Goal: Task Accomplishment & Management: Complete application form

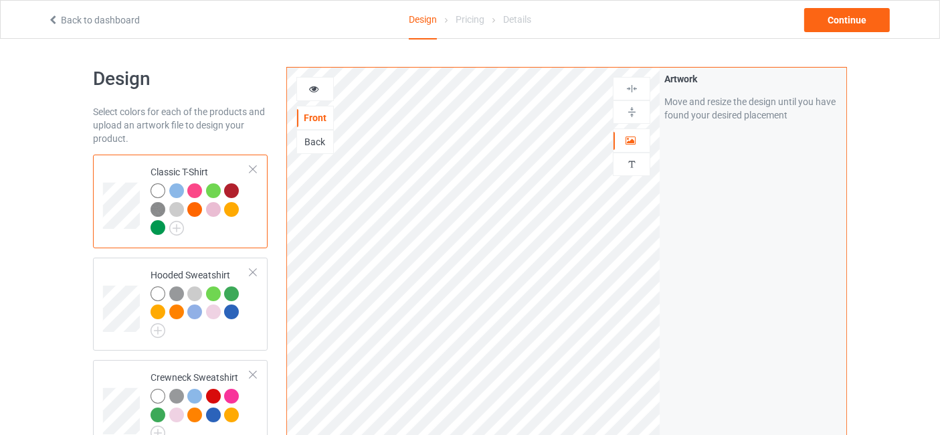
scroll to position [198, 0]
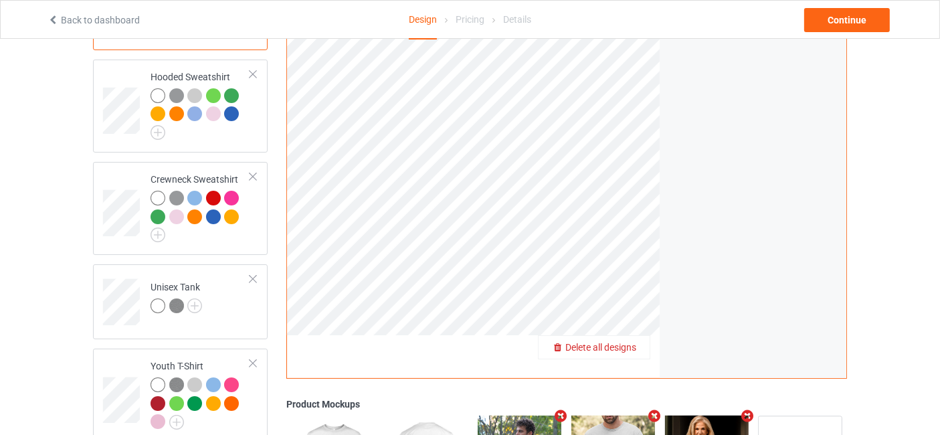
click at [640, 347] on div "Delete all designs" at bounding box center [594, 347] width 111 height 13
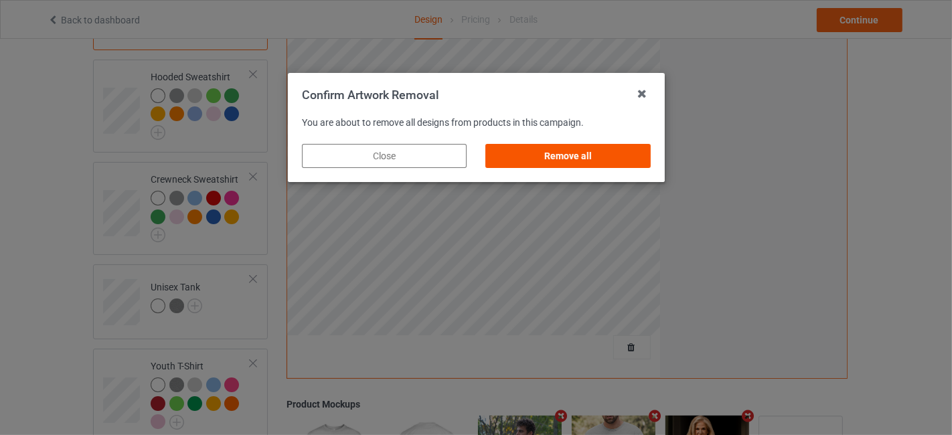
click at [591, 145] on div "Remove all" at bounding box center [567, 156] width 165 height 24
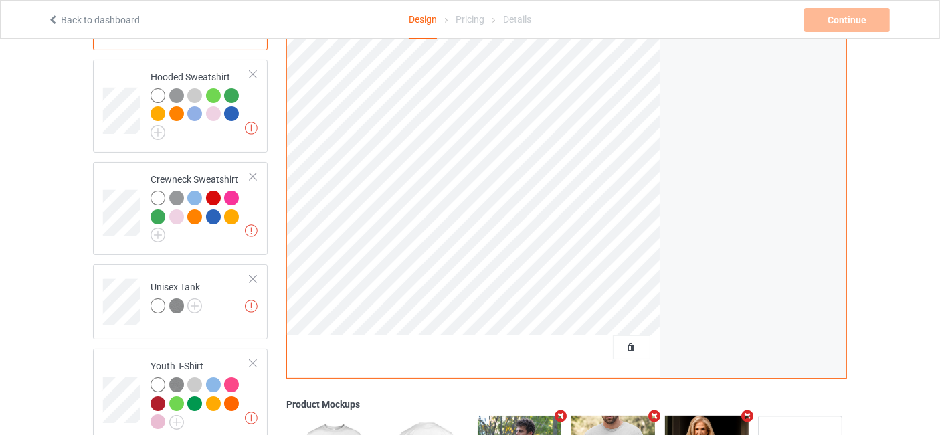
scroll to position [0, 0]
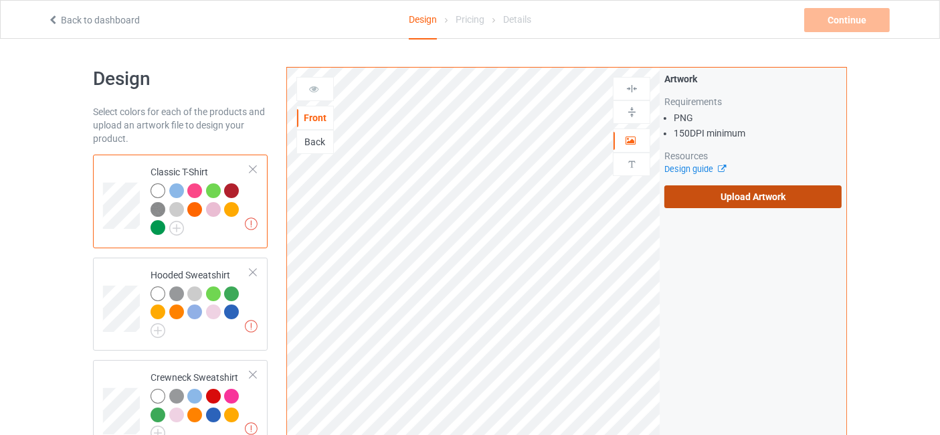
click at [784, 191] on label "Upload Artwork" at bounding box center [753, 196] width 177 height 23
click at [0, 0] on input "Upload Artwork" at bounding box center [0, 0] width 0 height 0
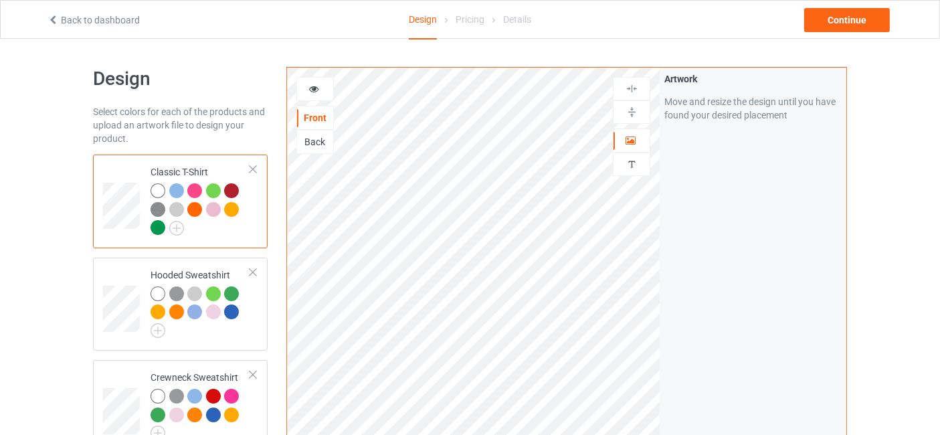
scroll to position [198, 0]
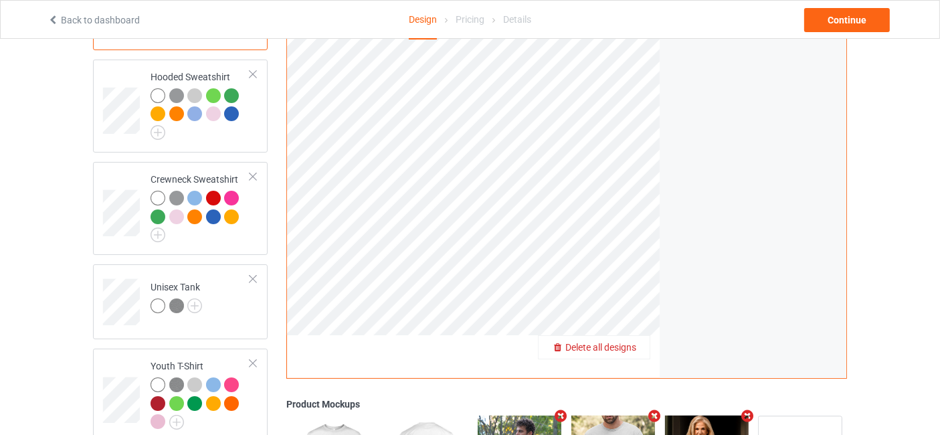
click at [638, 349] on div "Delete all designs" at bounding box center [594, 347] width 111 height 13
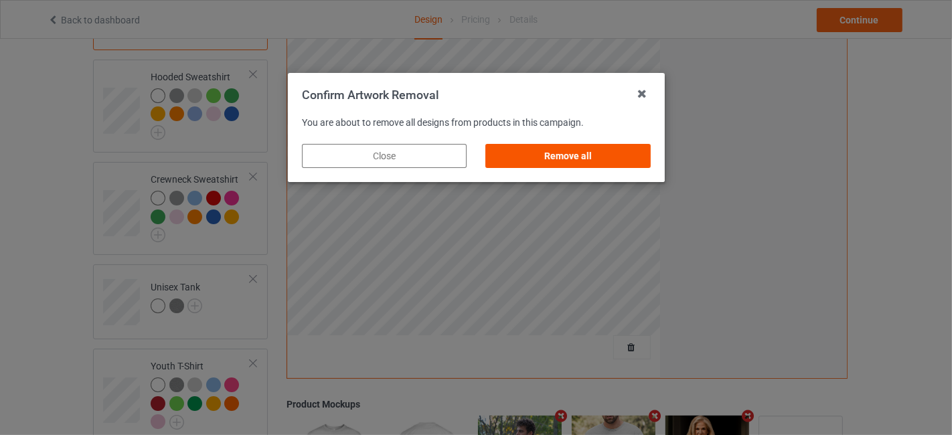
click at [554, 163] on div "Remove all" at bounding box center [567, 156] width 165 height 24
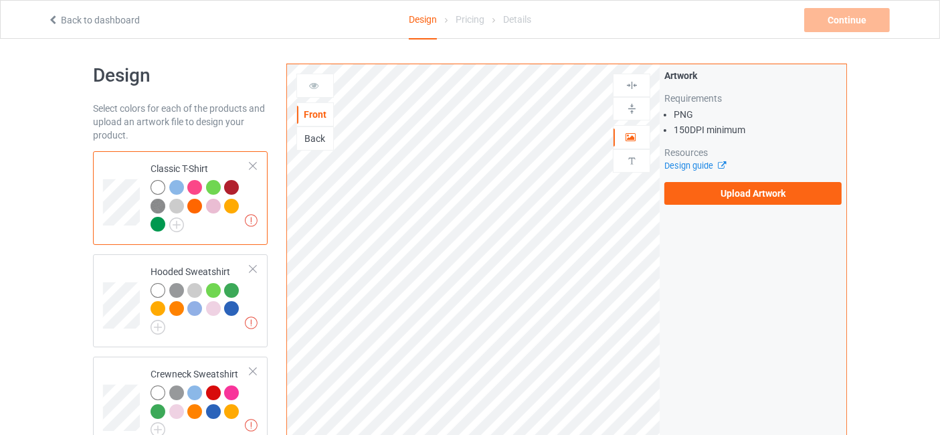
scroll to position [0, 0]
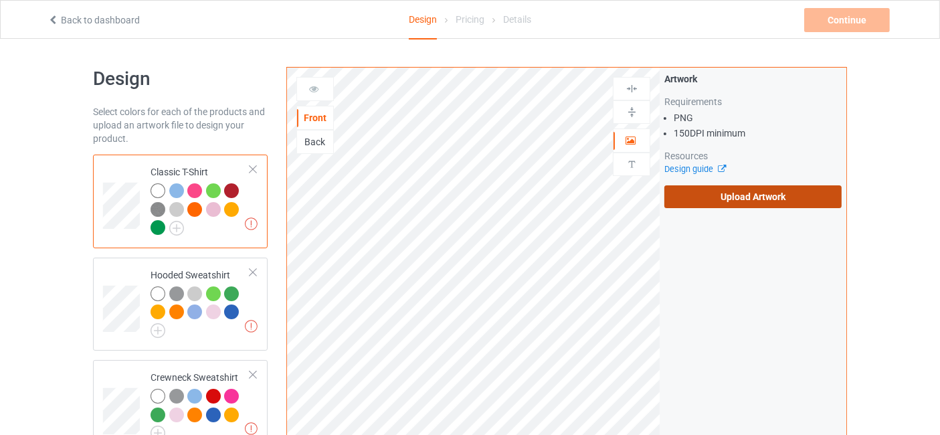
click at [777, 191] on label "Upload Artwork" at bounding box center [753, 196] width 177 height 23
click at [0, 0] on input "Upload Artwork" at bounding box center [0, 0] width 0 height 0
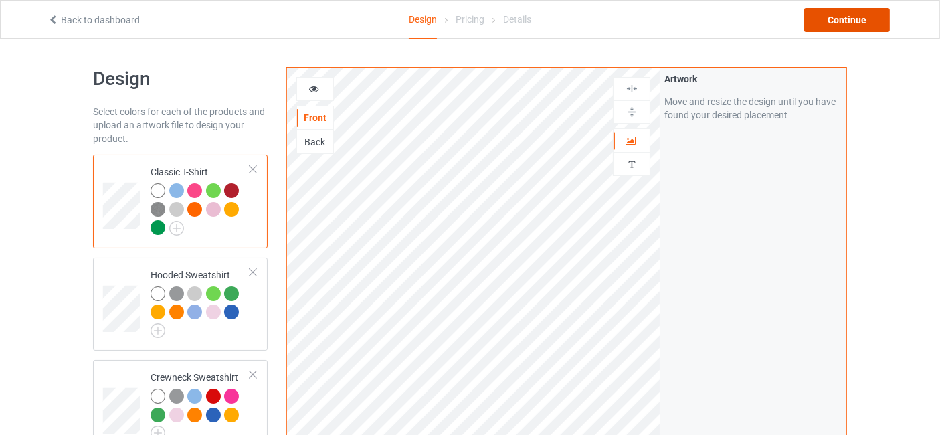
click at [839, 16] on div "Continue" at bounding box center [847, 20] width 86 height 24
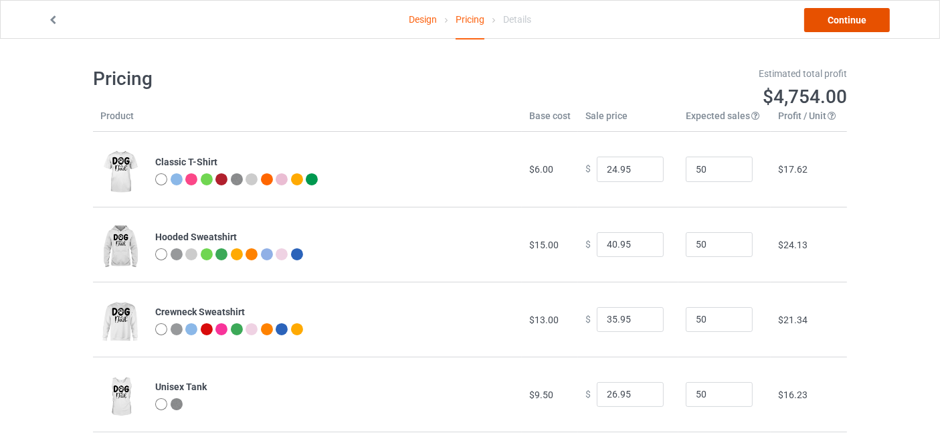
click at [859, 23] on link "Continue" at bounding box center [847, 20] width 86 height 24
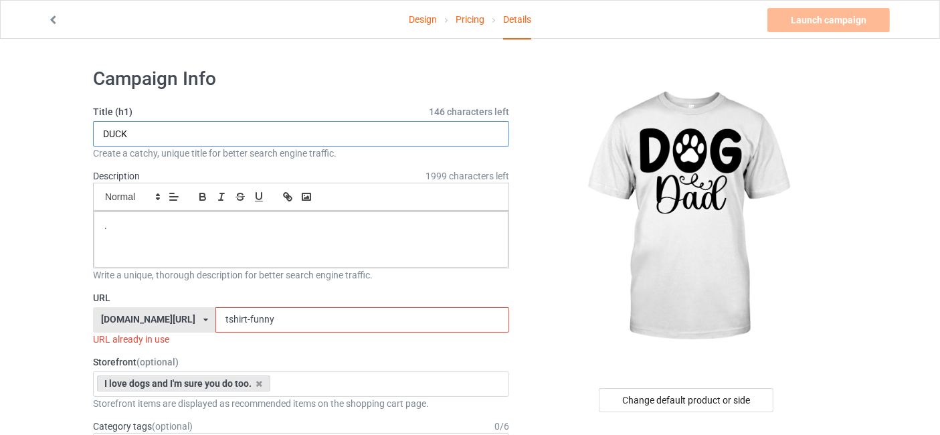
drag, startPoint x: 128, startPoint y: 129, endPoint x: 107, endPoint y: 135, distance: 21.6
click at [107, 135] on input "DUCK" at bounding box center [301, 133] width 416 height 25
type input "Dog đa"
type input "dog dad"
drag, startPoint x: 268, startPoint y: 320, endPoint x: 206, endPoint y: 321, distance: 61.6
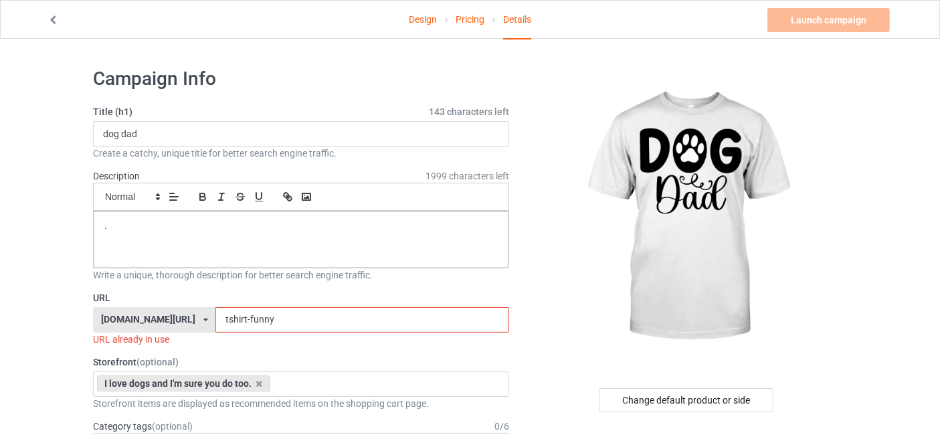
click at [216, 321] on input "tshirt-funny" at bounding box center [362, 319] width 293 height 25
paste input "Dog đa"
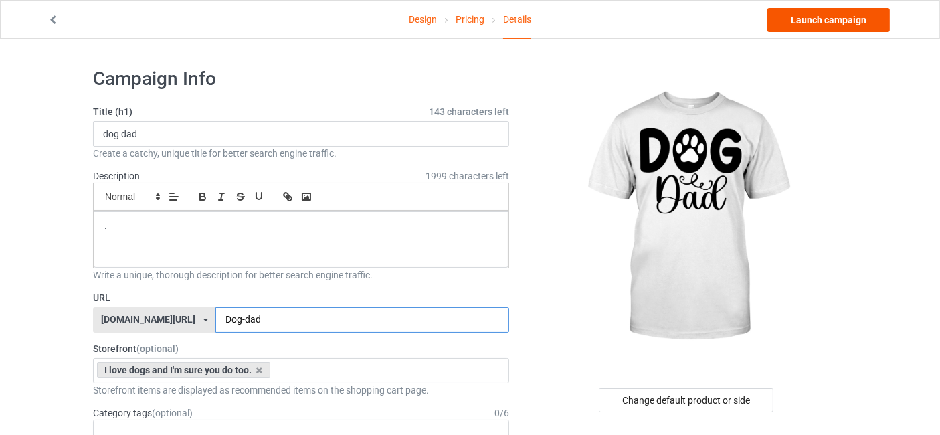
type input "Dog-dad"
click at [833, 25] on link "Launch campaign" at bounding box center [829, 20] width 122 height 24
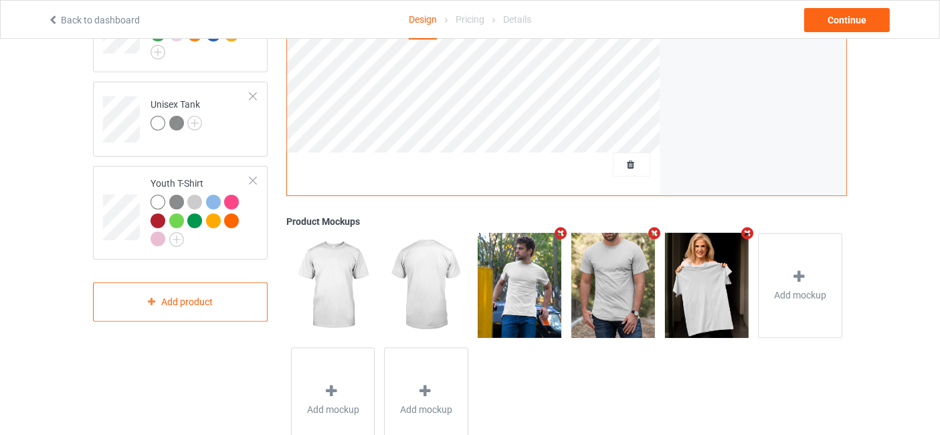
scroll to position [396, 0]
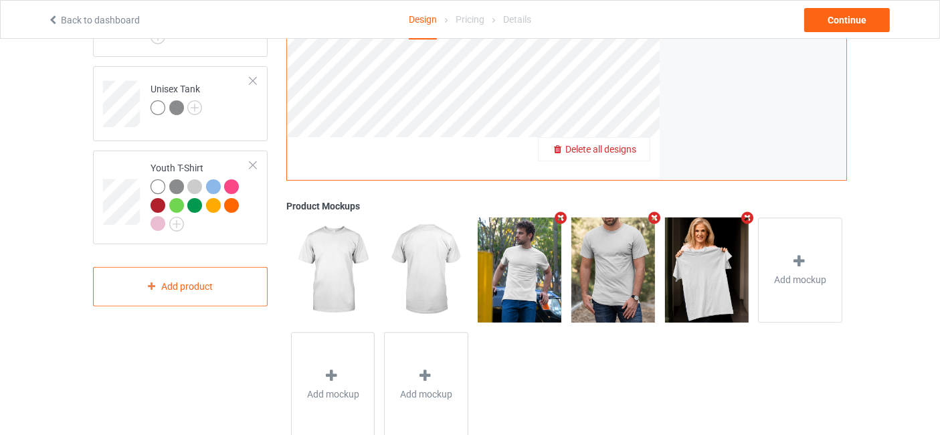
click at [619, 143] on div "Delete all designs" at bounding box center [594, 149] width 111 height 13
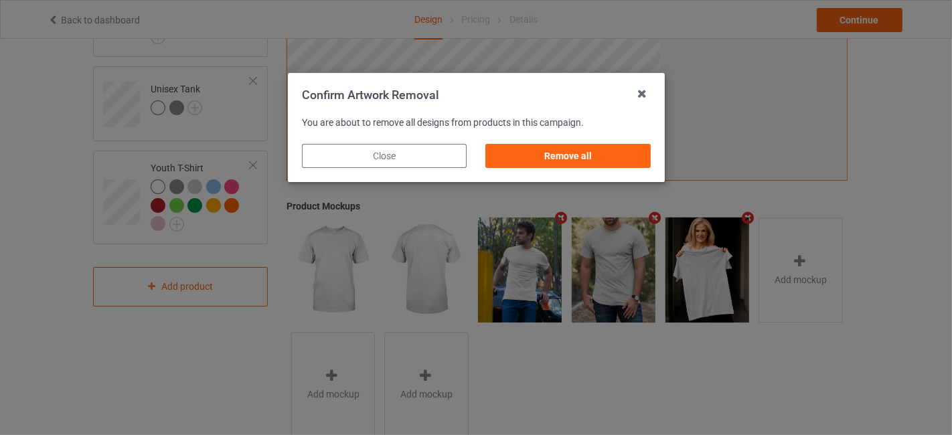
click at [518, 143] on div "Remove all" at bounding box center [567, 156] width 183 height 43
click at [520, 154] on div "Remove all" at bounding box center [567, 156] width 165 height 24
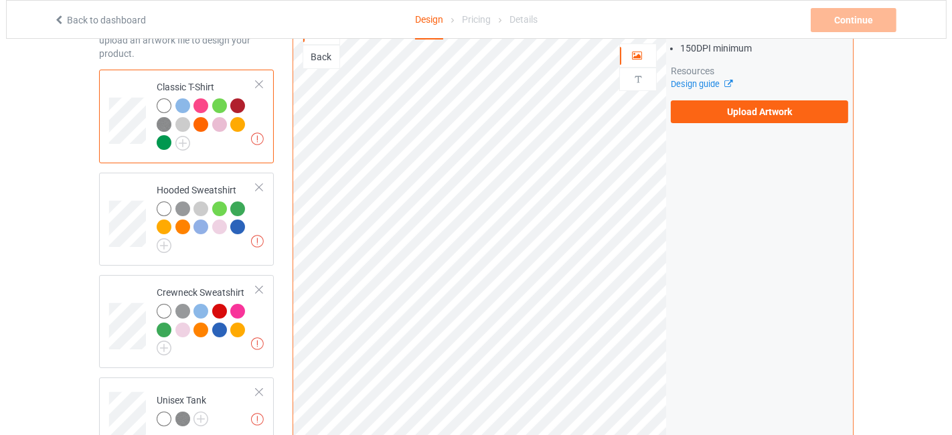
scroll to position [0, 0]
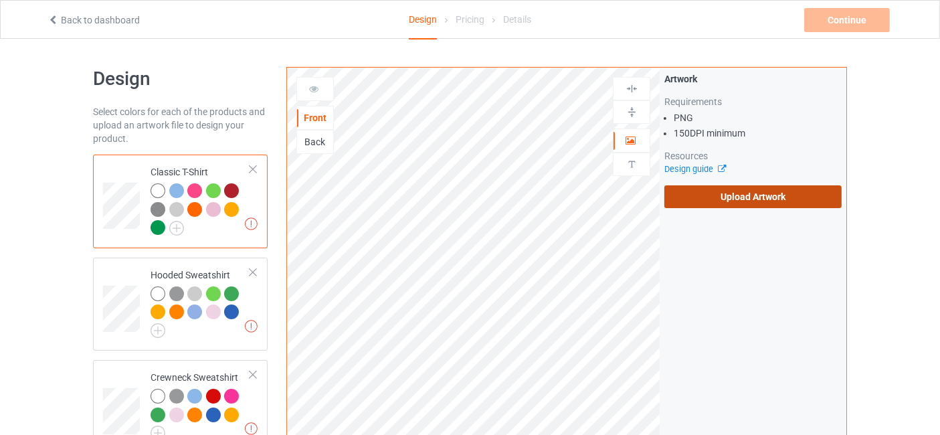
click at [760, 192] on label "Upload Artwork" at bounding box center [753, 196] width 177 height 23
click at [0, 0] on input "Upload Artwork" at bounding box center [0, 0] width 0 height 0
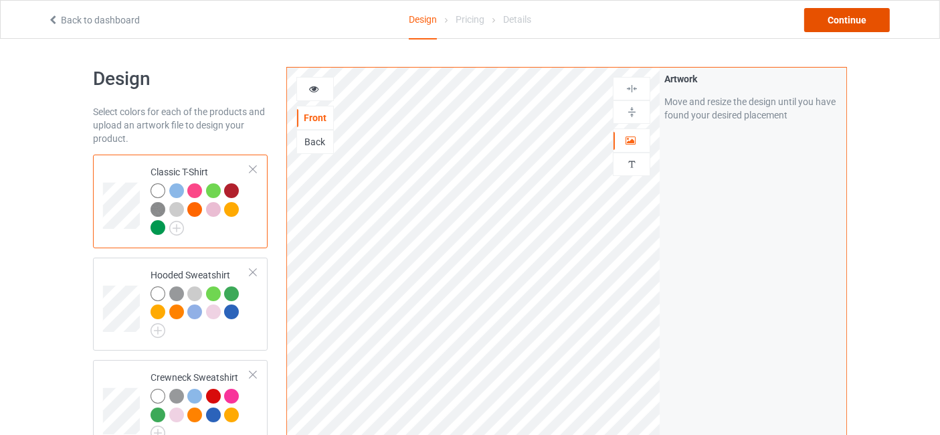
click at [837, 23] on div "Continue" at bounding box center [847, 20] width 86 height 24
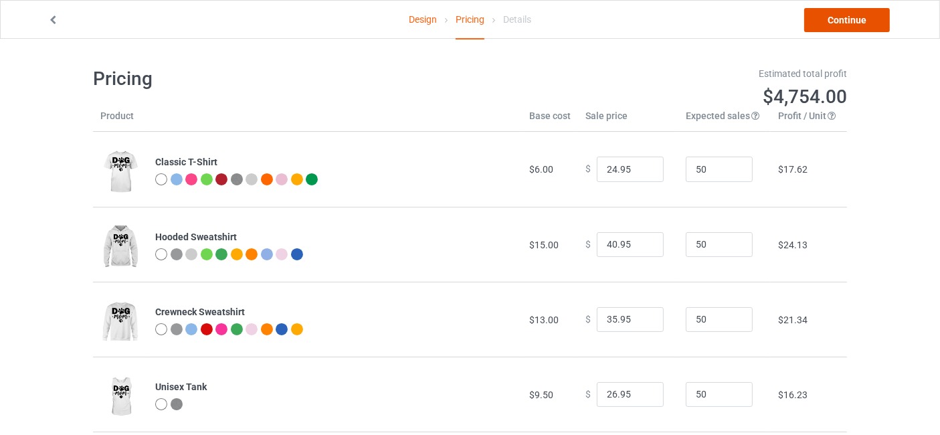
click at [834, 23] on link "Continue" at bounding box center [847, 20] width 86 height 24
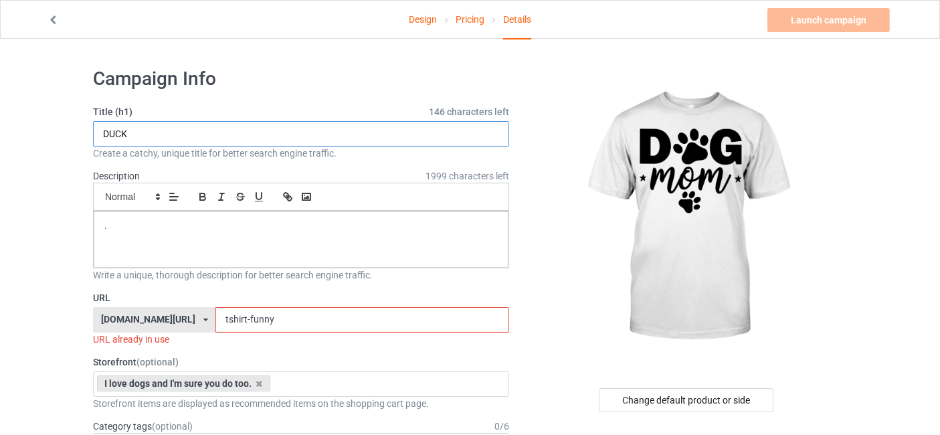
drag, startPoint x: 137, startPoint y: 135, endPoint x: 92, endPoint y: 137, distance: 44.3
click at [93, 137] on input "DUCK" at bounding box center [301, 133] width 416 height 25
type input "dog mom"
drag, startPoint x: 270, startPoint y: 318, endPoint x: 204, endPoint y: 320, distance: 66.3
click at [203, 320] on div "animals-tshirt.com/ animals-tshirt.com/ nativeamericantee.com/ teechip.com/ 66b…" at bounding box center [301, 319] width 416 height 25
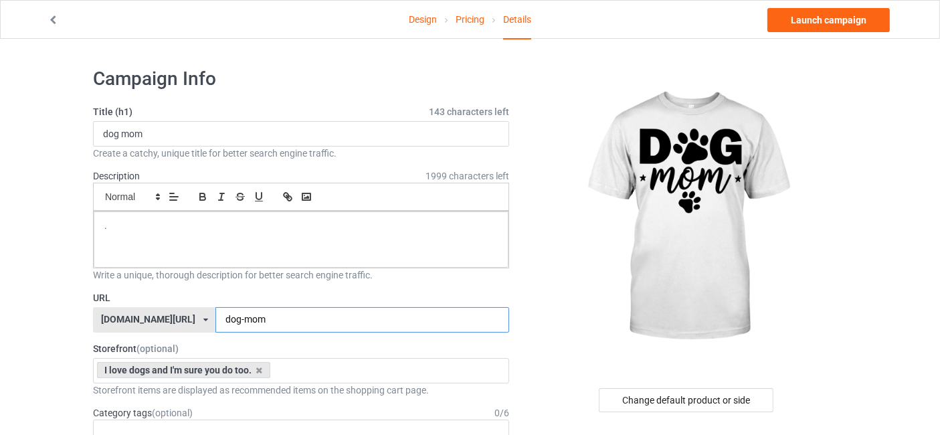
type input "dog-mom"
click at [833, 25] on link "Launch campaign" at bounding box center [829, 20] width 122 height 24
